Goal: Task Accomplishment & Management: Manage account settings

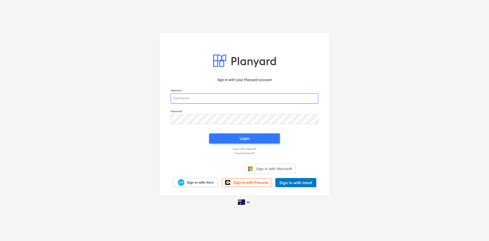
type input "[EMAIL_ADDRESS][DOMAIN_NAME]"
click at [253, 132] on div "Login" at bounding box center [244, 138] width 77 height 16
drag, startPoint x: 247, startPoint y: 137, endPoint x: 19, endPoint y: 143, distance: 228.4
click at [246, 137] on div "Login" at bounding box center [245, 138] width 10 height 7
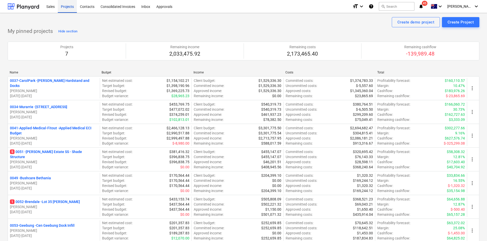
click at [66, 8] on div "Projects" at bounding box center [67, 6] width 19 height 13
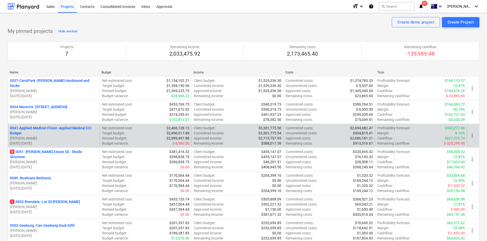
click at [51, 127] on p "0041-Applied-Medical-Fitout - Applied Medical ECI Budget" at bounding box center [54, 130] width 88 height 10
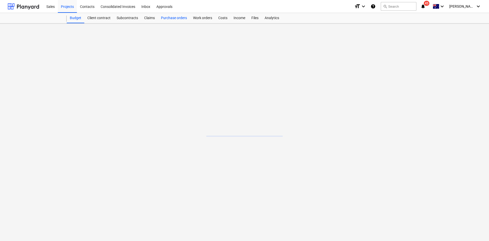
click at [174, 18] on div "Purchase orders" at bounding box center [174, 18] width 32 height 10
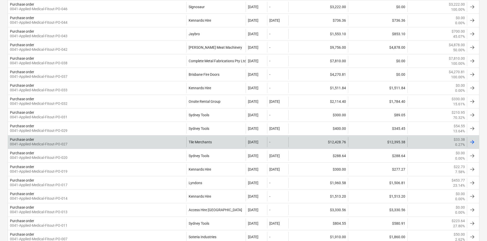
scroll to position [204, 0]
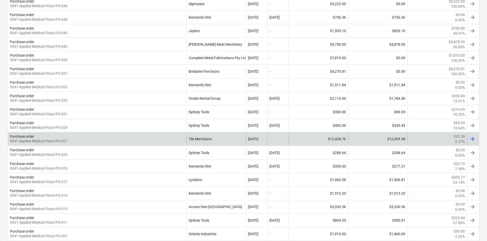
click at [166, 137] on div "Purchase order 0041-Applied-Medical-Fitout-PO-027" at bounding box center [97, 139] width 179 height 10
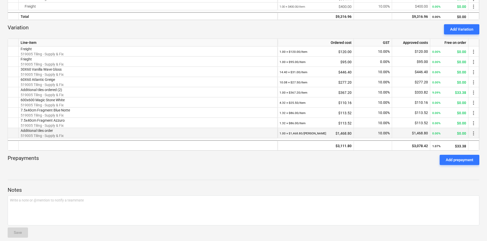
scroll to position [178, 0]
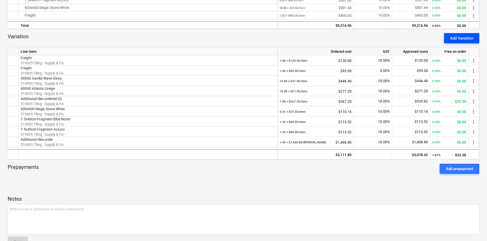
click at [460, 41] on div "Add Variation" at bounding box center [461, 38] width 23 height 7
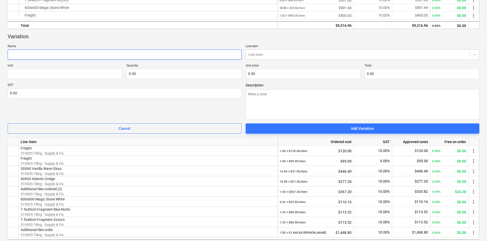
click at [56, 55] on input "text" at bounding box center [125, 54] width 234 height 10
click at [30, 56] on input "text" at bounding box center [125, 54] width 234 height 10
paste input "Gloss White 10x30cm"
type textarea "x"
type input "Gloss White 10x30cm"
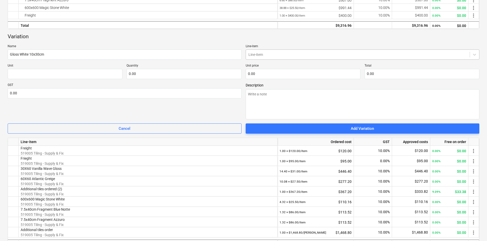
click at [269, 54] on div at bounding box center [358, 54] width 219 height 5
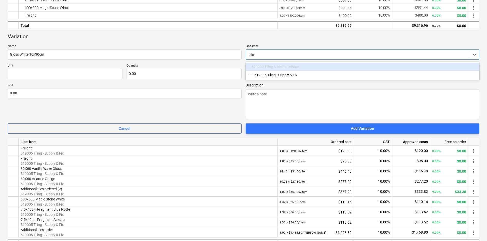
type input "tiling"
type textarea "x"
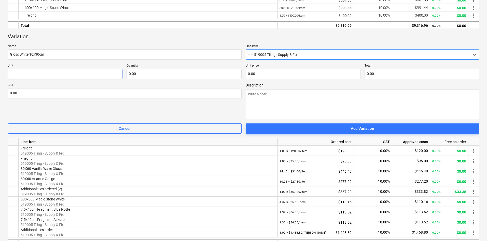
click at [28, 70] on input "text" at bounding box center [65, 74] width 115 height 10
type textarea "x"
type input "i"
type textarea "x"
type input "it"
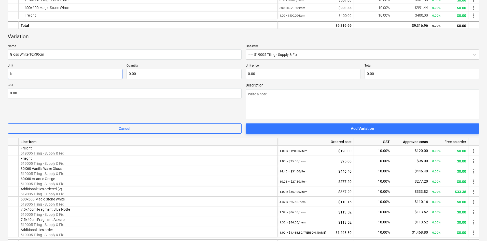
type textarea "x"
type input "ite"
type textarea "x"
type input "item"
type textarea "x"
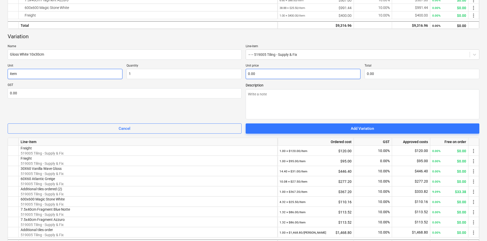
type input "1.00"
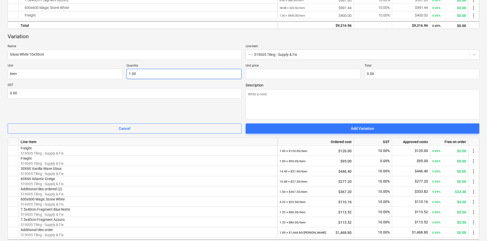
type input "1"
type input "0.00"
click at [142, 71] on input "1" at bounding box center [184, 74] width 115 height 10
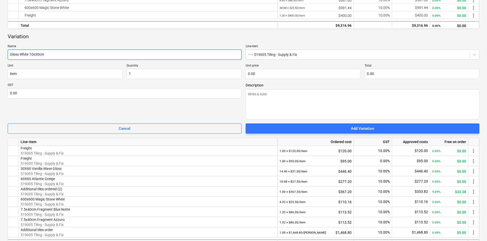
click at [62, 57] on input "Gloss White 10x30cm" at bounding box center [125, 54] width 234 height 10
type input "1.00"
type textarea "x"
type input "Gloss White 10x30cm"
type textarea "x"
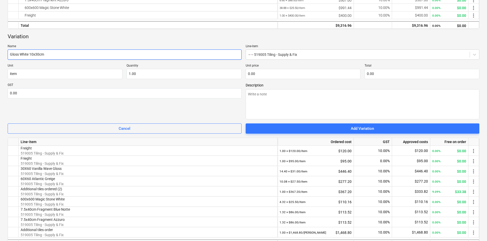
type input "Gloss White 10x30cm -"
type textarea "x"
type input "Gloss White 10x30cm -"
type textarea "x"
type input "Gloss White 10x30cm - 8"
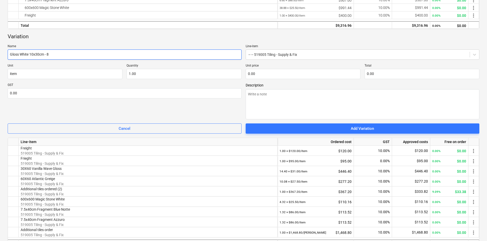
type textarea "x"
type input "Gloss White 10x30cm - 8."
type textarea "x"
type input "Gloss White 10x30cm - 8.4"
type textarea "x"
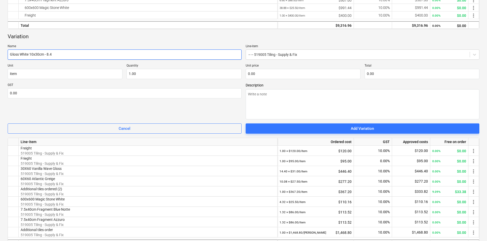
type input "Gloss White 10x30cm - 8.4s"
type textarea "x"
type input "Gloss White 10x30cm - 8.4sq"
type textarea "x"
type input "Gloss White 10x30cm - 8.4sq."
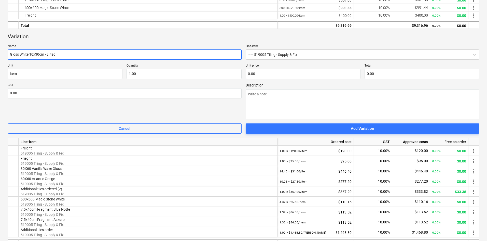
type textarea "x"
type input "Gloss White 10x30cm - 8.4sq.m"
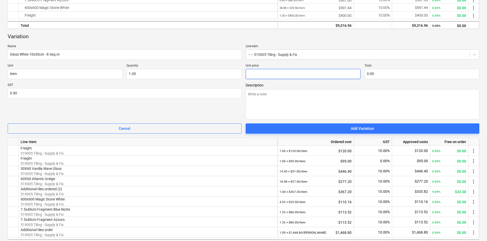
click at [256, 71] on input "text" at bounding box center [303, 74] width 115 height 10
type textarea "x"
type input "2"
type input "2.00"
type textarea "x"
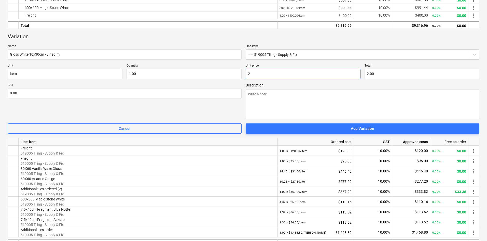
type input "21"
type input "21.00"
type textarea "x"
type input "210"
type input "210.00"
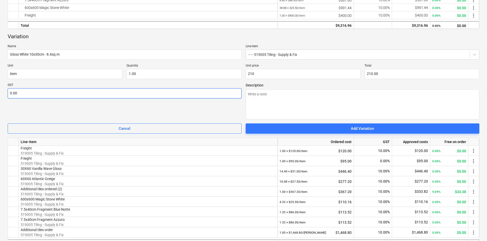
type input "210.00"
click at [127, 97] on input "text" at bounding box center [125, 93] width 234 height 10
type textarea "x"
type input "1"
type textarea "x"
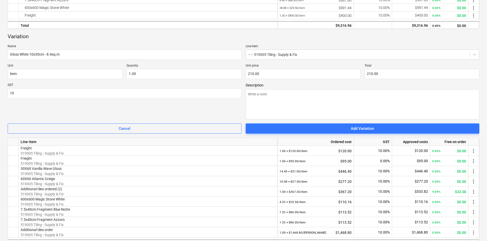
type input "10.00"
click at [149, 105] on div "GST 10.00" at bounding box center [125, 101] width 234 height 36
click at [304, 98] on textarea at bounding box center [363, 104] width 234 height 30
type textarea "x"
type textarea "T"
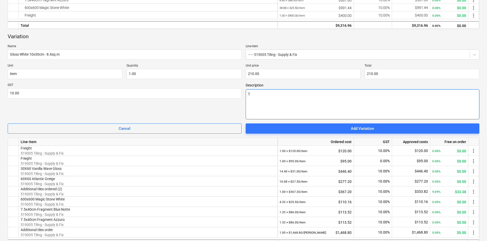
type textarea "x"
type textarea "Ti"
type textarea "x"
type textarea "Til"
type textarea "x"
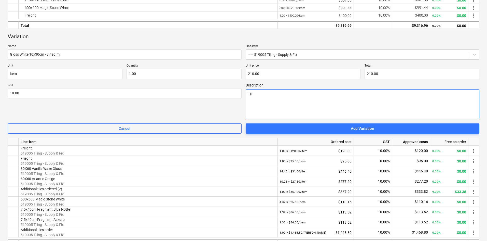
type textarea "Tile"
type textarea "x"
type textarea "Tiles"
type textarea "x"
type textarea "Tiles"
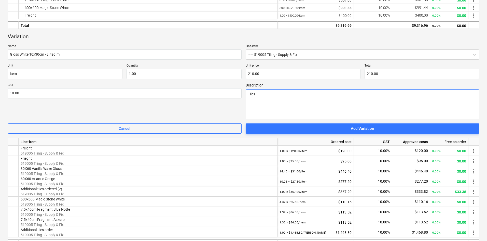
type textarea "x"
type textarea "Tiles f"
type textarea "x"
type textarea "Tiles fo"
type textarea "x"
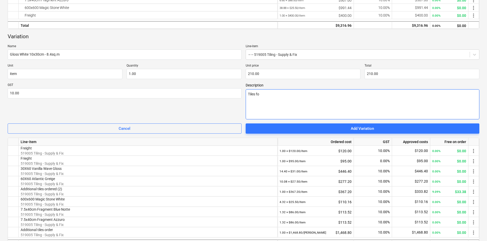
type textarea "Tiles for"
type textarea "x"
type textarea "Tiles for"
type textarea "x"
type textarea "Tiles for s"
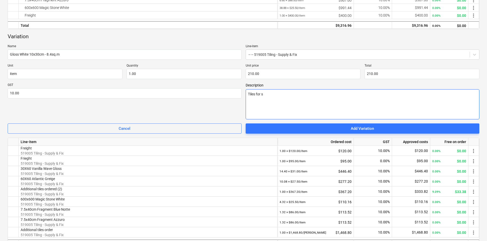
type textarea "x"
type textarea "Tiles for sl"
type textarea "x"
type textarea "Tiles for sla"
type textarea "x"
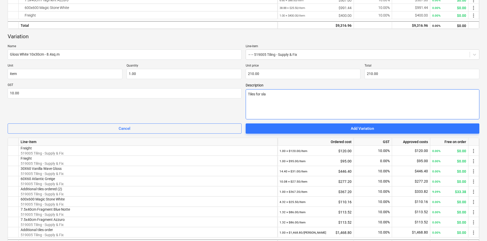
type textarea "Tiles for slas"
type textarea "x"
type textarea "Tiles for slash"
type textarea "x"
type textarea "Tiles for slas"
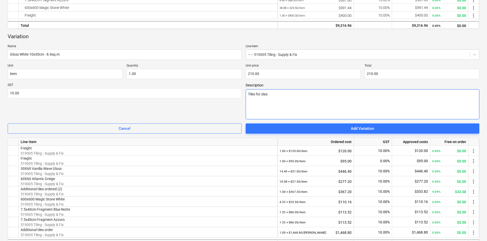
type textarea "x"
type textarea "Tiles for sla"
type textarea "x"
type textarea "Tiles for sl"
type textarea "x"
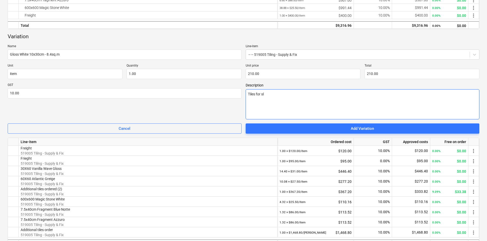
type textarea "Tiles for s"
type textarea "x"
type textarea "Tiles for sp"
type textarea "x"
type textarea "Tiles for spl"
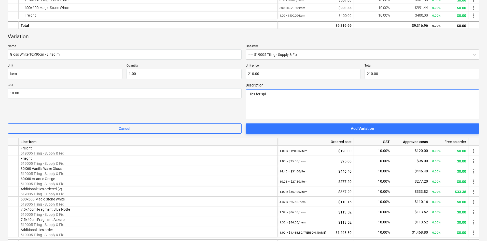
type textarea "x"
type textarea "Tiles for splas"
type textarea "x"
type textarea "Tiles for splash"
type textarea "x"
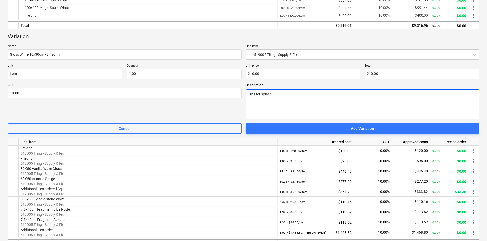
type textarea "Tiles for splashb"
type textarea "x"
type textarea "Tiles for splashba"
type textarea "x"
type textarea "Tiles for splashbac"
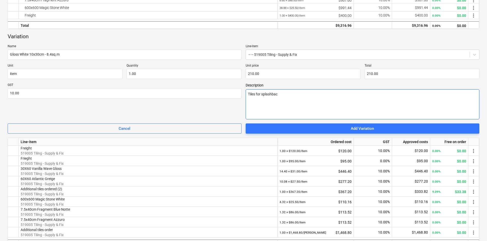
type textarea "x"
type textarea "Tiles for splashback"
drag, startPoint x: 262, startPoint y: 95, endPoint x: 235, endPoint y: 110, distance: 31.3
click at [241, 109] on div "GST 10.00 Description Tiles for splashback" at bounding box center [244, 101] width 472 height 36
click at [193, 105] on div "GST 10.00" at bounding box center [125, 101] width 234 height 36
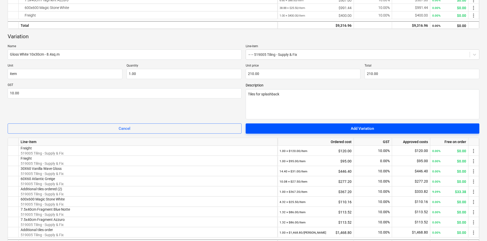
click at [311, 128] on span "Add Variation" at bounding box center [363, 128] width 222 height 7
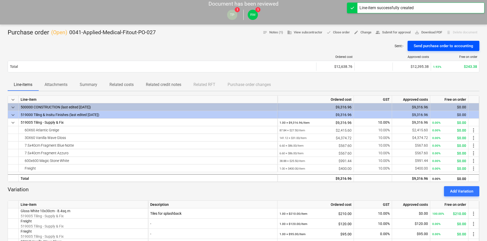
scroll to position [0, 0]
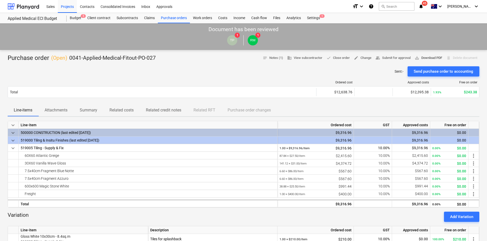
click at [423, 57] on span "save_alt Download PDF" at bounding box center [429, 58] width 28 height 6
click at [368, 103] on div "Ordered cost Approved costs Free on order Total $12,638.76 $12,395.38 1.93% $24…" at bounding box center [244, 90] width 472 height 28
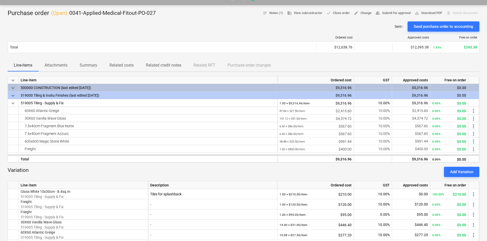
scroll to position [127, 0]
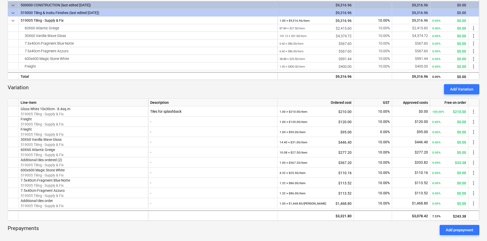
click at [391, 88] on div "Variation Add Variation" at bounding box center [244, 89] width 472 height 10
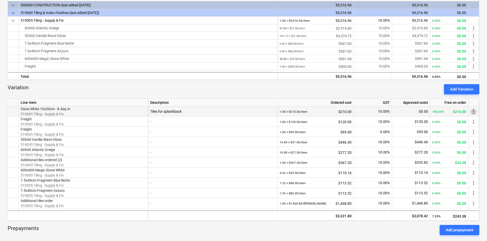
click at [471, 110] on span "more_vert" at bounding box center [474, 112] width 6 height 6
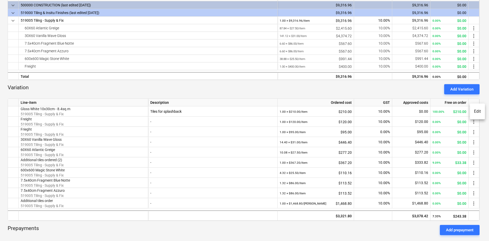
click at [475, 111] on li "Edit" at bounding box center [477, 111] width 15 height 12
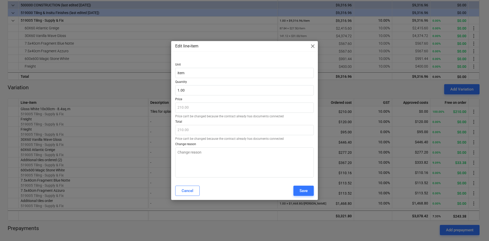
type textarea "x"
type input "1"
click at [196, 91] on input "1" at bounding box center [244, 90] width 139 height 10
type textarea "x"
type input "0.00"
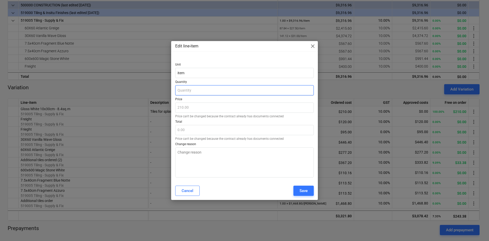
type textarea "x"
type input "0"
type textarea "x"
type input "0."
type textarea "x"
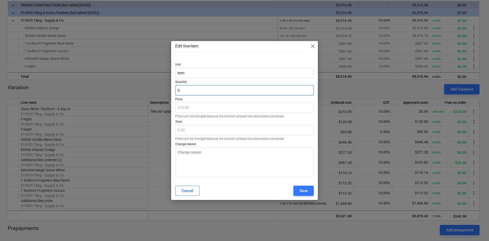
type input "0.9"
type input "189.00"
type input "0.9"
type textarea "x"
click at [226, 59] on div "Unit item Quantity 0.90 Price 210.00 Price can't be changed because the contrac…" at bounding box center [244, 117] width 139 height 121
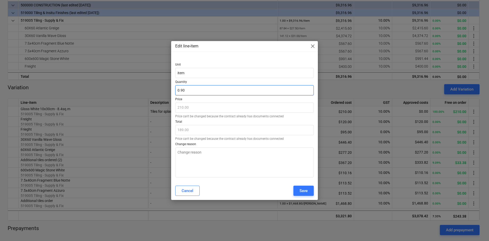
type input "0.9"
click at [188, 89] on input "0.9" at bounding box center [244, 90] width 139 height 10
type textarea "x"
type input "0.91"
type input "191.10"
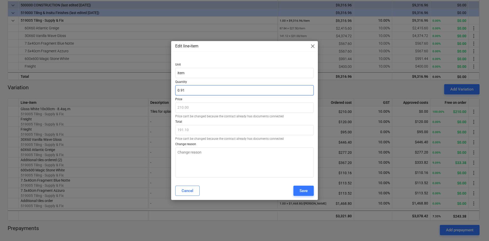
type input "0.91"
click at [194, 96] on div at bounding box center [244, 96] width 139 height 2
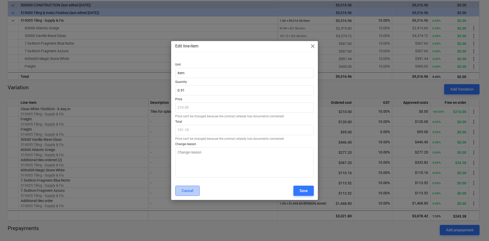
click at [189, 191] on div "Cancel" at bounding box center [188, 190] width 12 height 7
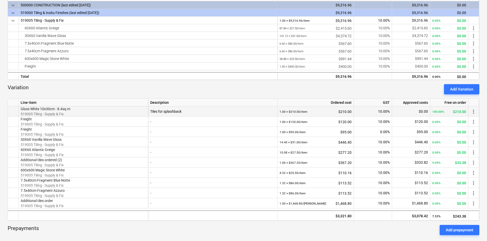
click at [474, 107] on div "more_vert" at bounding box center [474, 111] width 11 height 10
click at [474, 110] on span "more_vert" at bounding box center [474, 112] width 6 height 6
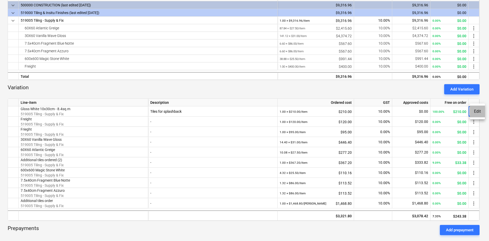
click at [474, 114] on li "Edit" at bounding box center [477, 111] width 15 height 12
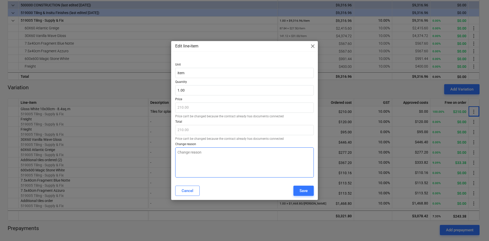
click at [214, 161] on textarea at bounding box center [244, 162] width 139 height 30
type textarea "x"
click at [191, 195] on button "Cancel" at bounding box center [187, 190] width 24 height 10
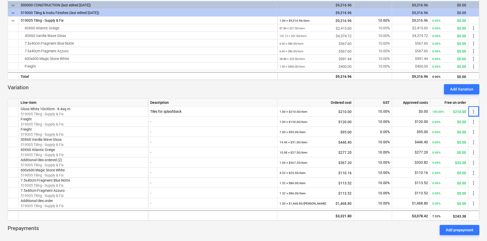
click at [188, 92] on div "Variation Add Variation" at bounding box center [244, 89] width 472 height 10
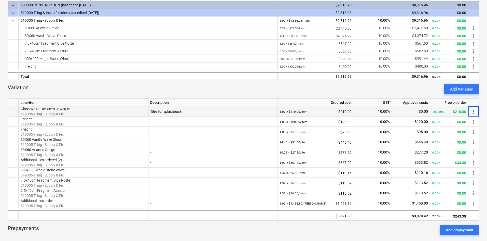
click at [474, 112] on span "more_vert" at bounding box center [474, 112] width 6 height 6
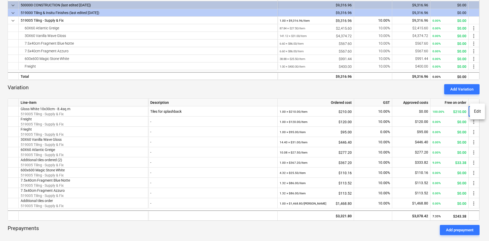
click at [420, 94] on div at bounding box center [244, 120] width 489 height 241
